Goal: Check status: Check status

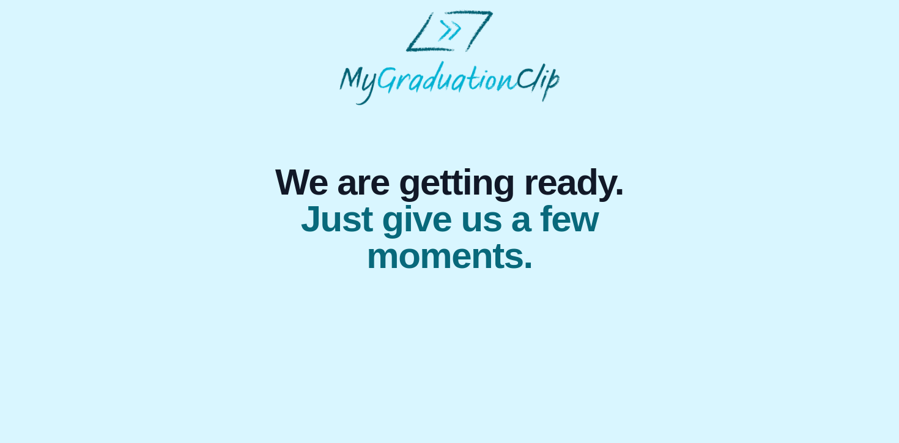
click at [454, 30] on img at bounding box center [449, 57] width 220 height 95
click at [457, 191] on span "We are getting ready." at bounding box center [450, 182] width 420 height 37
click at [457, 239] on span "Just give us a few moments." at bounding box center [450, 237] width 420 height 73
click at [468, 273] on span "Just give us a few moments." at bounding box center [450, 237] width 420 height 73
click at [447, 148] on div "We are getting ready. Just give us a few moments." at bounding box center [450, 189] width 450 height 169
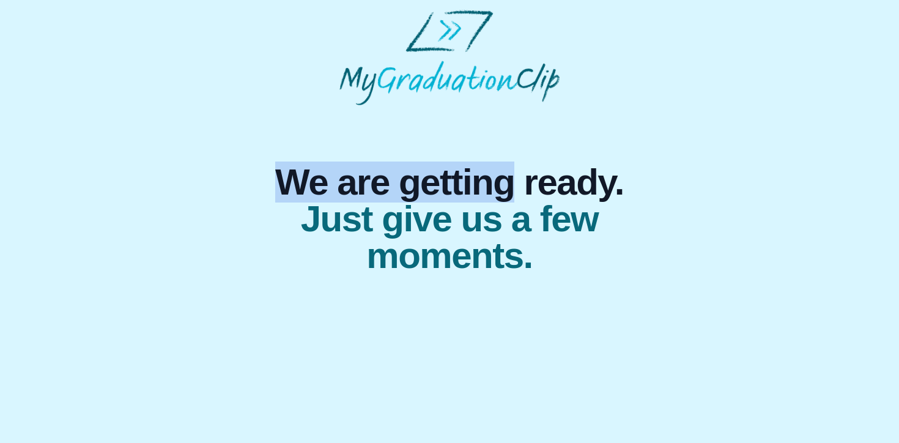
drag, startPoint x: 447, startPoint y: 148, endPoint x: 455, endPoint y: 179, distance: 31.6
click at [455, 179] on div "We are getting ready. Just give us a few moments." at bounding box center [450, 189] width 450 height 169
click at [433, 146] on div "We are getting ready. Just give us a few moments." at bounding box center [450, 189] width 450 height 169
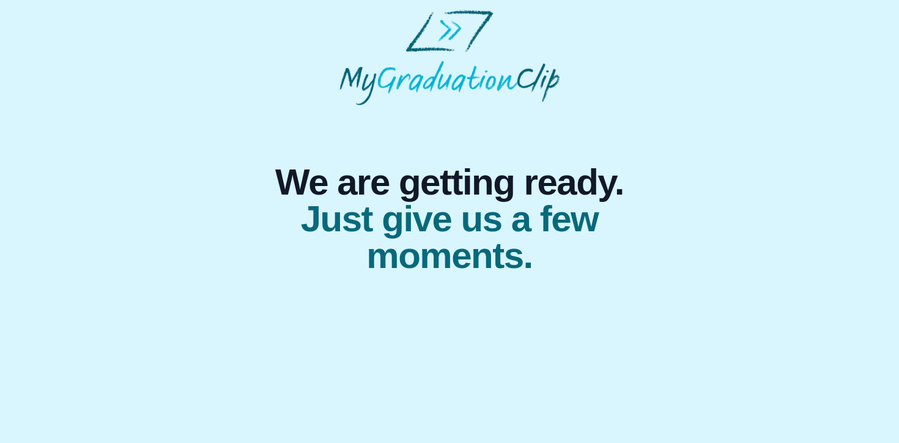
click at [455, 23] on img at bounding box center [449, 57] width 220 height 95
click at [451, 32] on img at bounding box center [449, 57] width 220 height 95
click at [437, 241] on span "Just give us a few moments." at bounding box center [450, 237] width 420 height 73
click at [437, 253] on span "Just give us a few moments." at bounding box center [450, 237] width 420 height 73
click at [402, 264] on span "Just give us a few moments." at bounding box center [450, 237] width 420 height 73
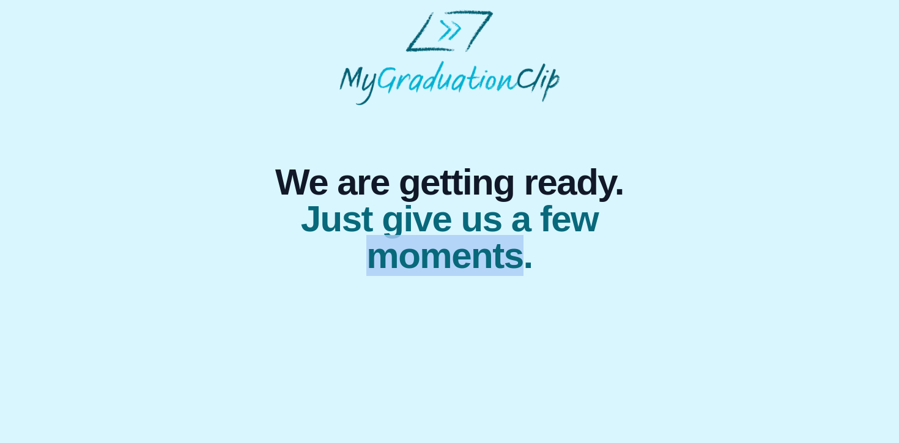
click at [402, 264] on span "Just give us a few moments." at bounding box center [450, 237] width 420 height 73
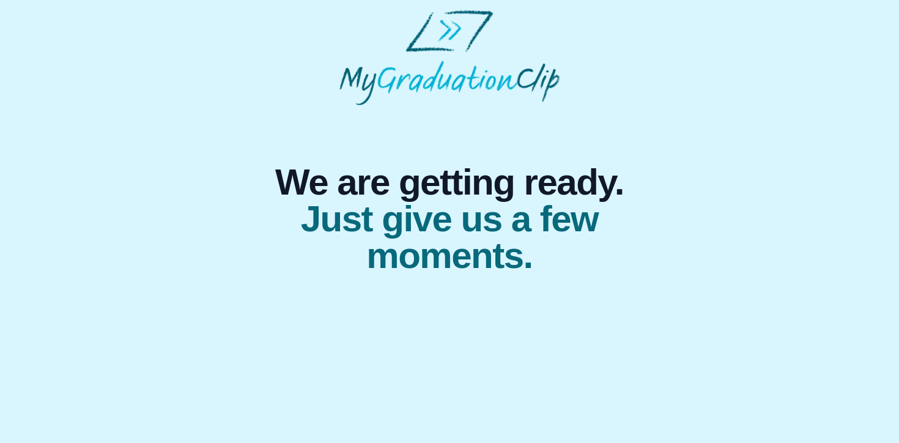
click at [408, 239] on span "Just give us a few moments." at bounding box center [450, 237] width 420 height 73
click at [429, 214] on span "Just give us a few moments." at bounding box center [450, 237] width 420 height 73
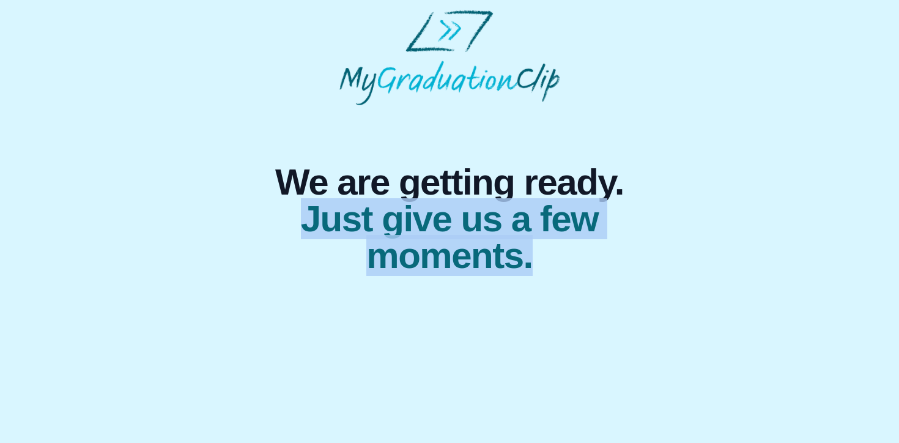
click at [429, 214] on span "Just give us a few moments." at bounding box center [450, 237] width 420 height 73
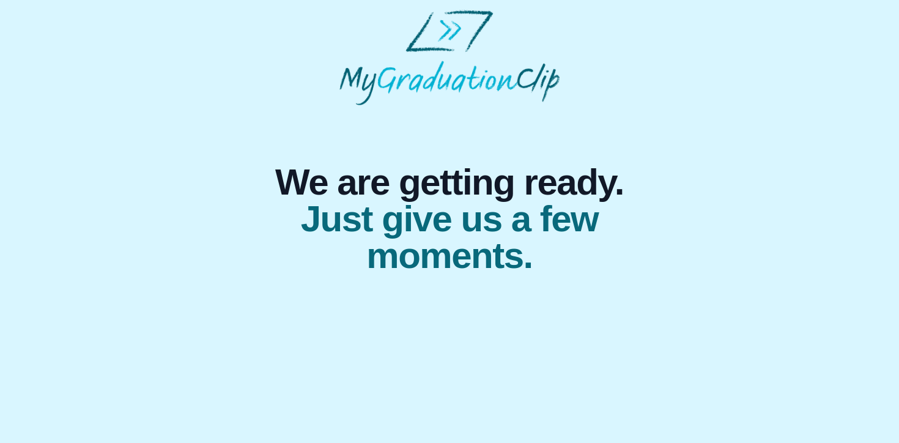
click at [439, 168] on span "We are getting ready." at bounding box center [450, 182] width 420 height 37
click at [372, 140] on div "We are getting ready. Just give us a few moments." at bounding box center [450, 189] width 450 height 169
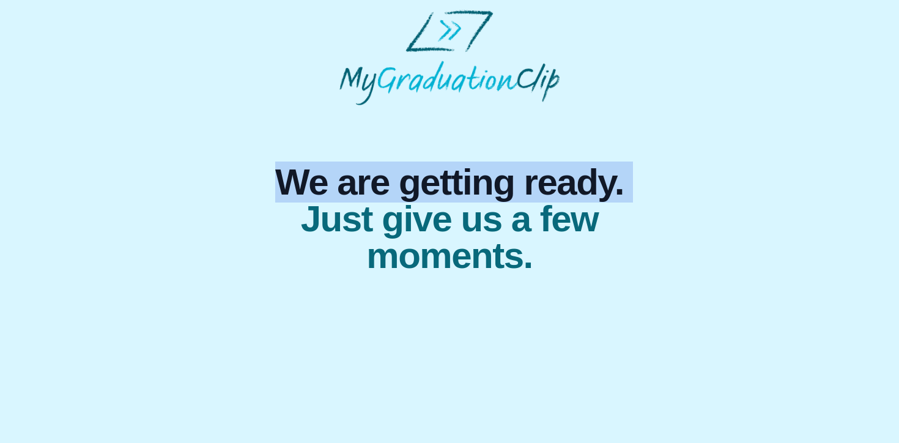
drag, startPoint x: 372, startPoint y: 140, endPoint x: 376, endPoint y: 125, distance: 15.1
click at [372, 136] on div "We are getting ready. Just give us a few moments." at bounding box center [450, 189] width 450 height 169
click at [389, 102] on img at bounding box center [449, 57] width 220 height 95
click at [402, 84] on img at bounding box center [449, 57] width 220 height 95
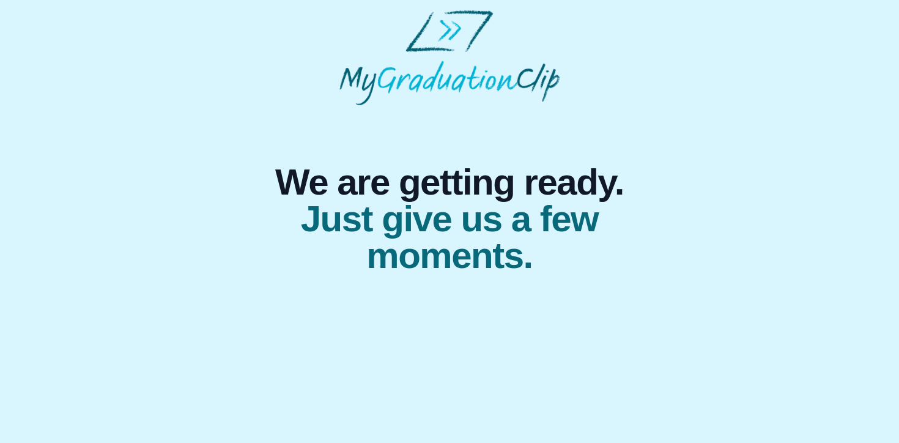
click at [395, 176] on span "We are getting ready." at bounding box center [450, 182] width 420 height 37
